Goal: Find specific page/section: Find specific page/section

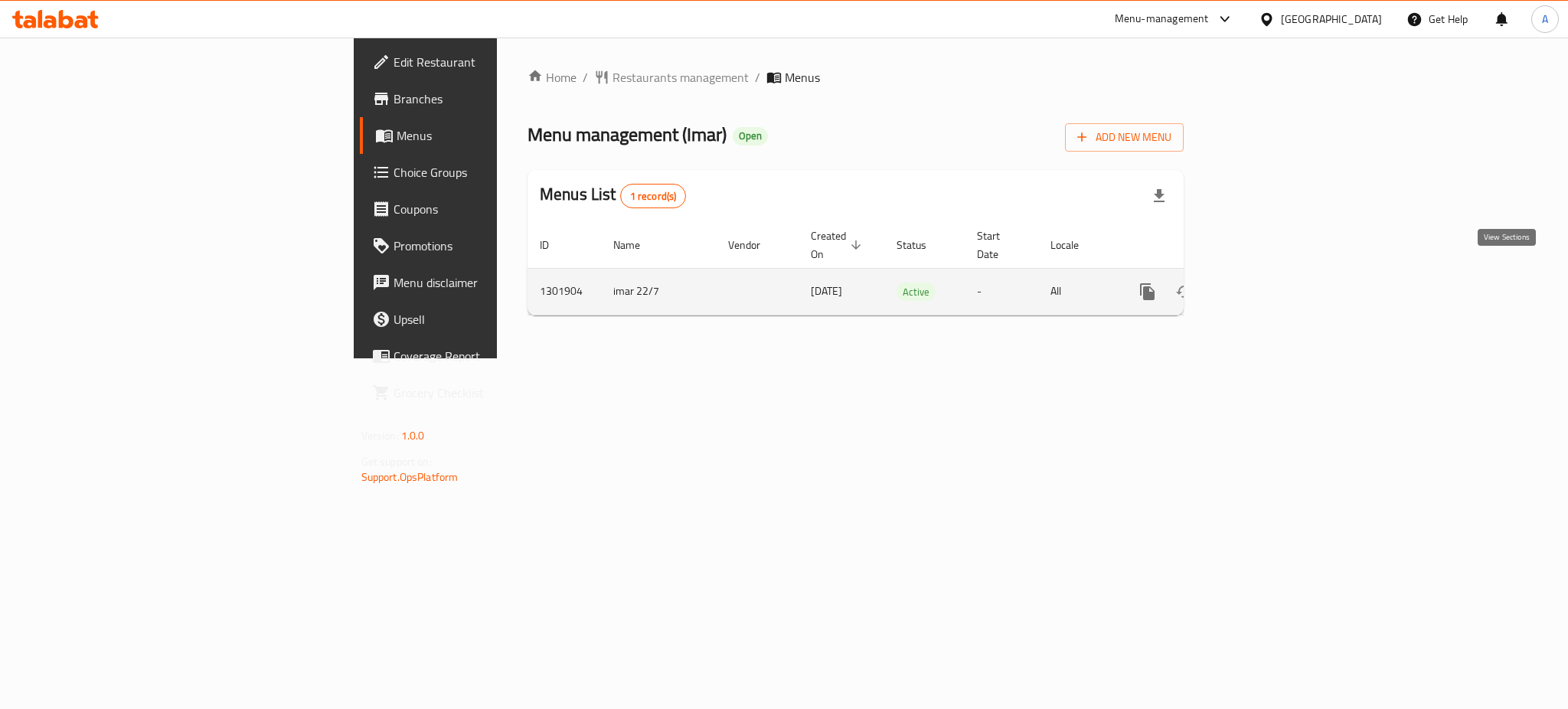
click at [1267, 282] on icon "enhanced table" at bounding box center [1258, 292] width 19 height 19
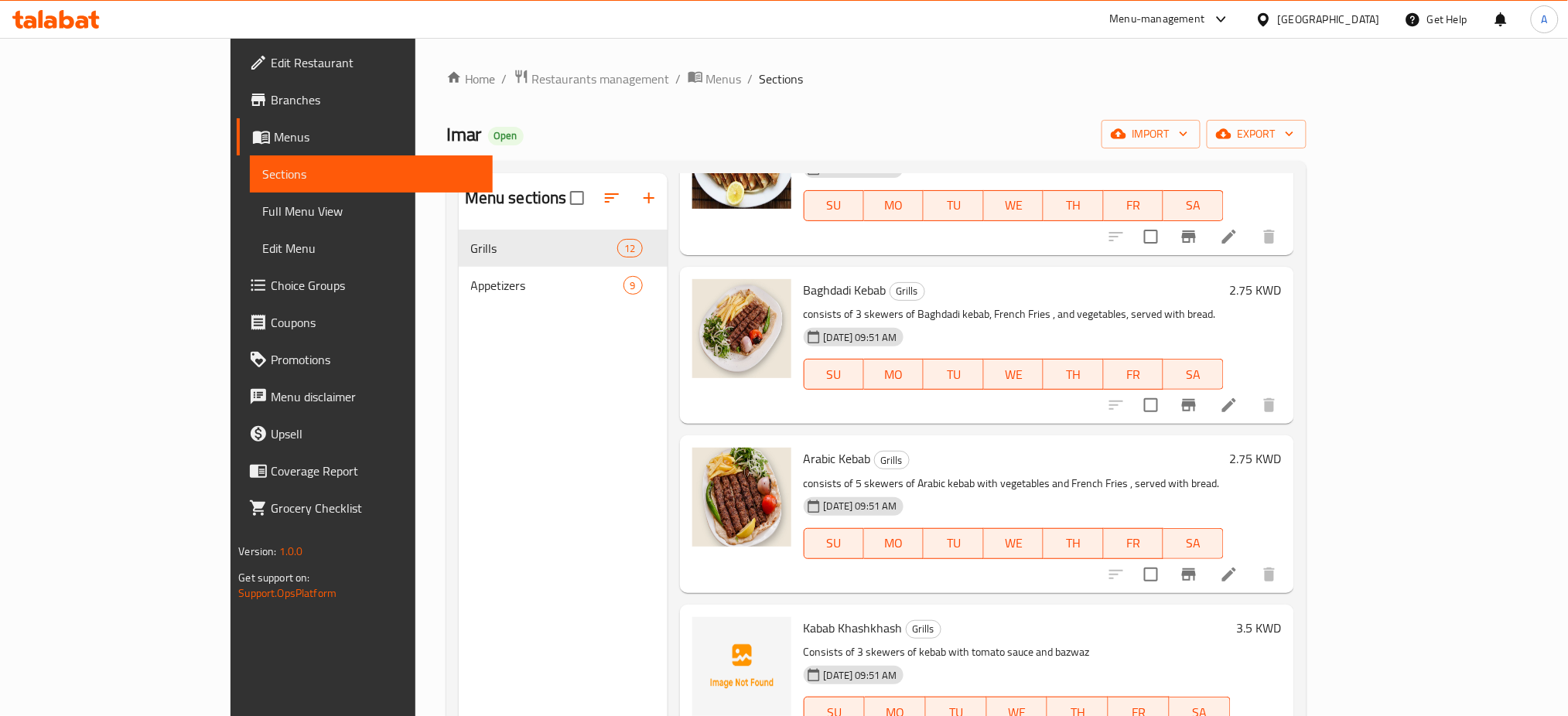
scroll to position [1350, 0]
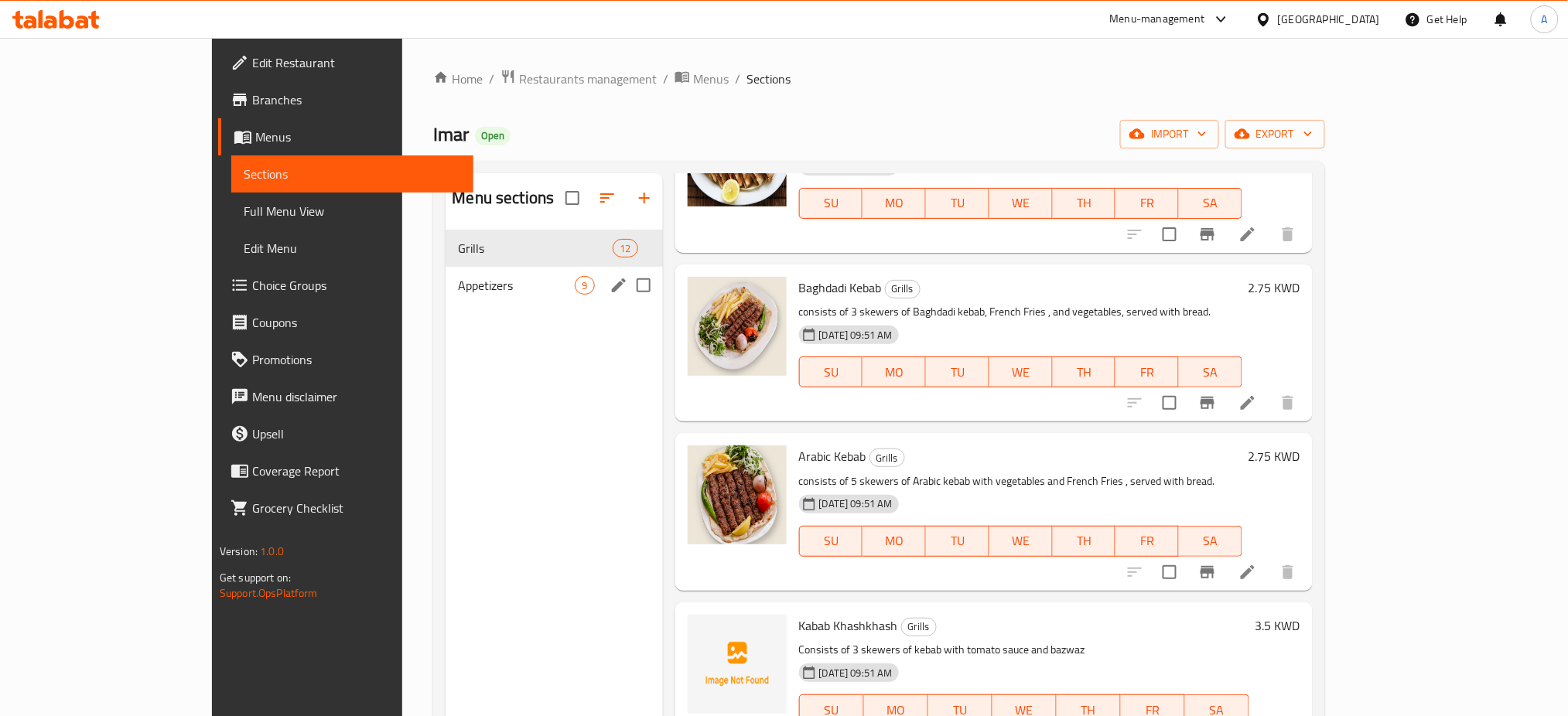
click at [446, 276] on div "Appetizers 9" at bounding box center [554, 285] width 217 height 37
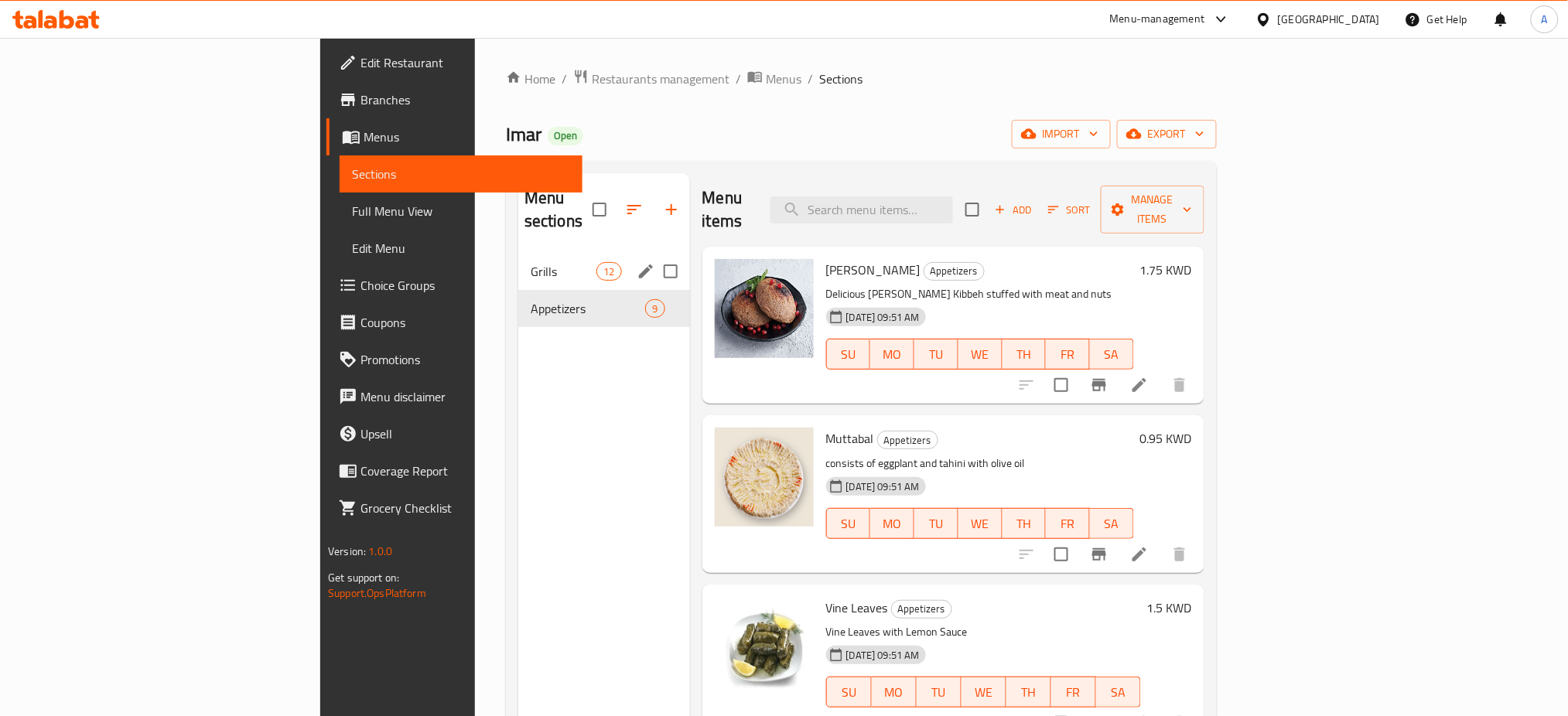
click at [531, 262] on span "Grills" at bounding box center [563, 272] width 65 height 19
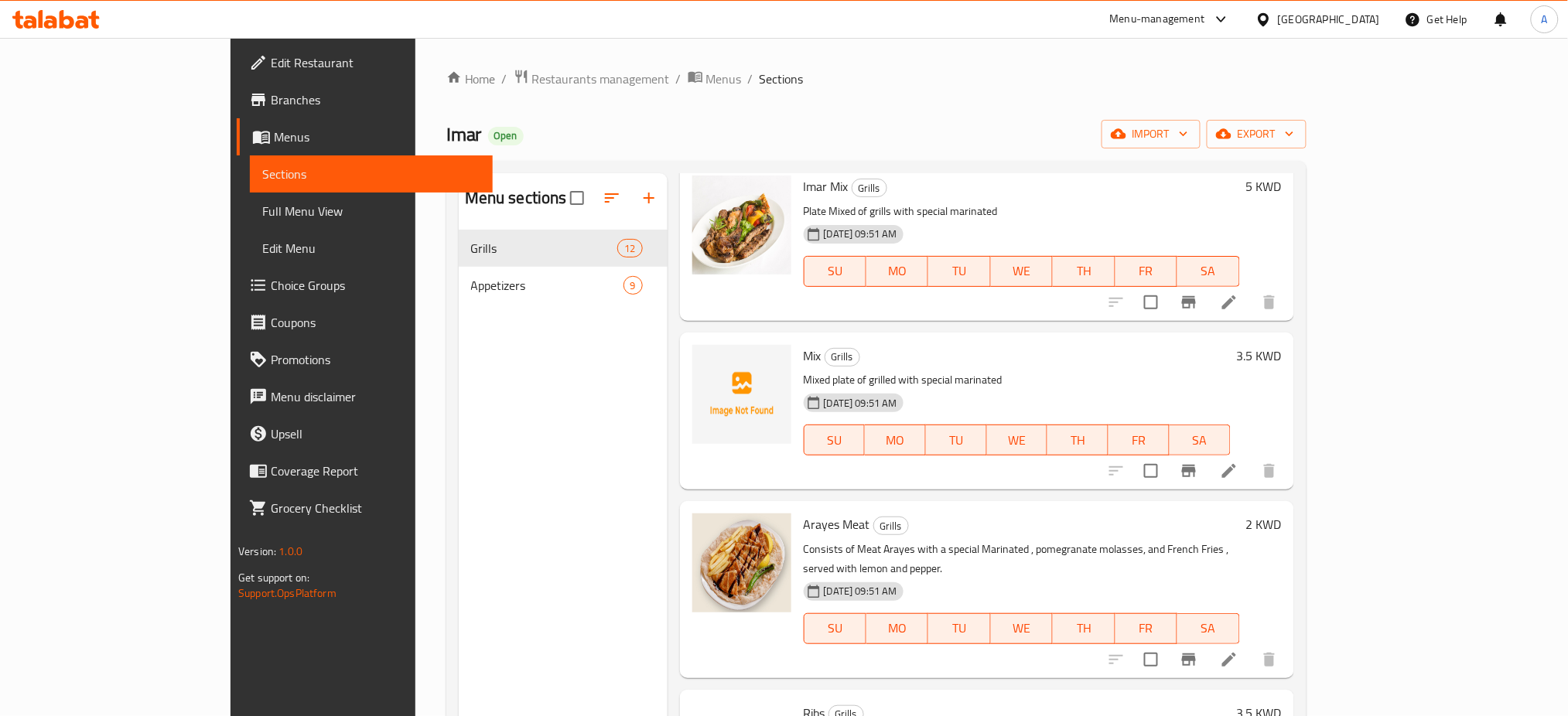
scroll to position [825, 0]
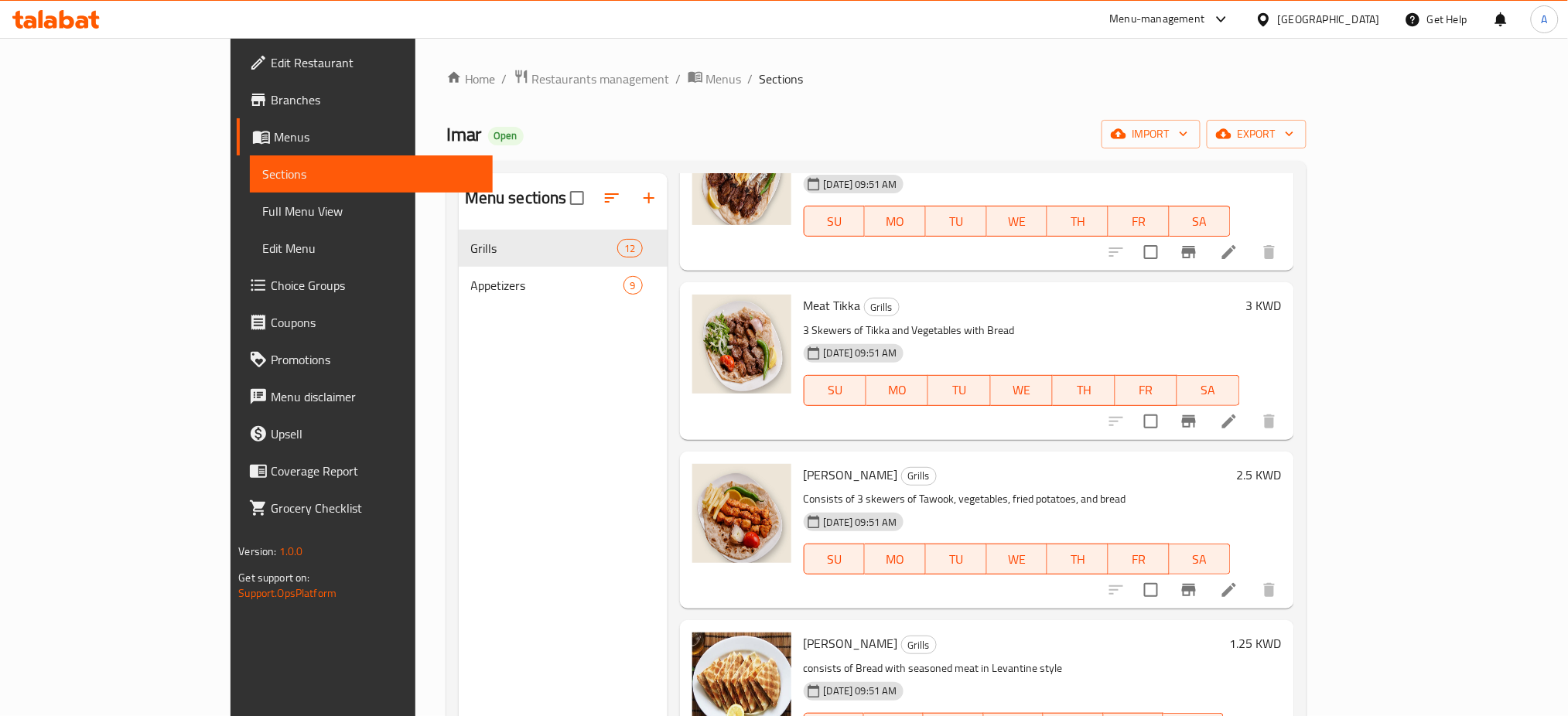
click at [271, 105] on span "Branches" at bounding box center [376, 100] width 209 height 19
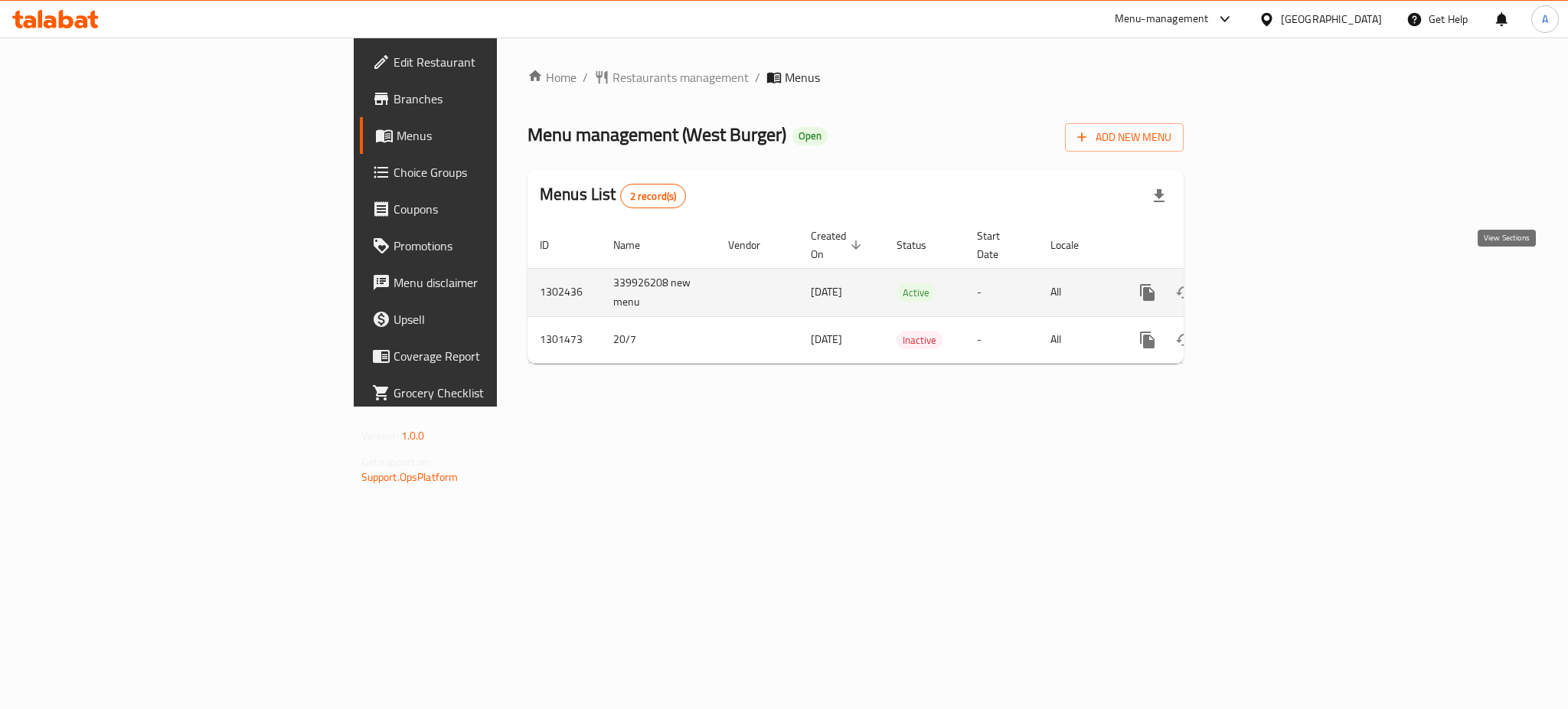
click at [1265, 285] on icon "enhanced table" at bounding box center [1258, 292] width 14 height 14
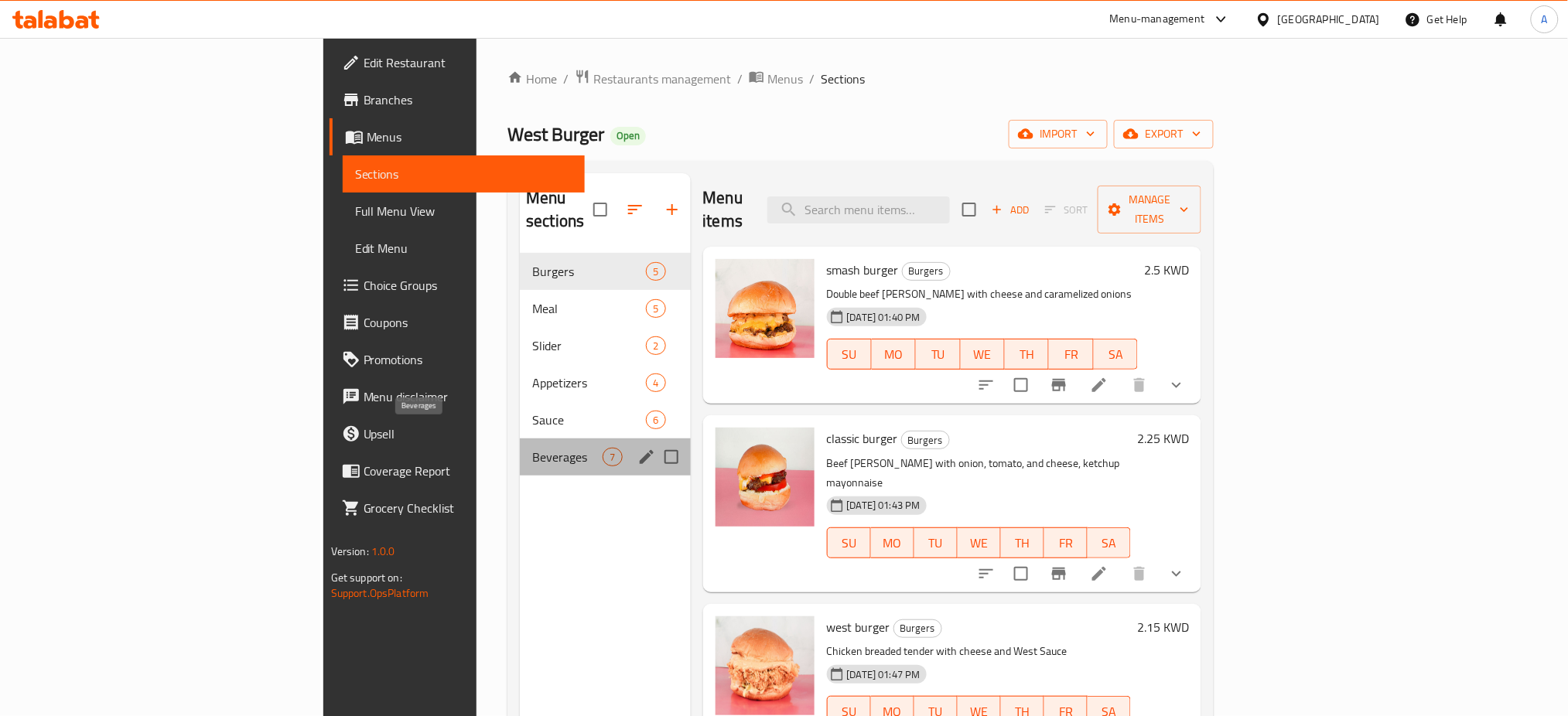
click at [532, 448] on span "Beverages" at bounding box center [567, 458] width 70 height 19
